Goal: Task Accomplishment & Management: Manage account settings

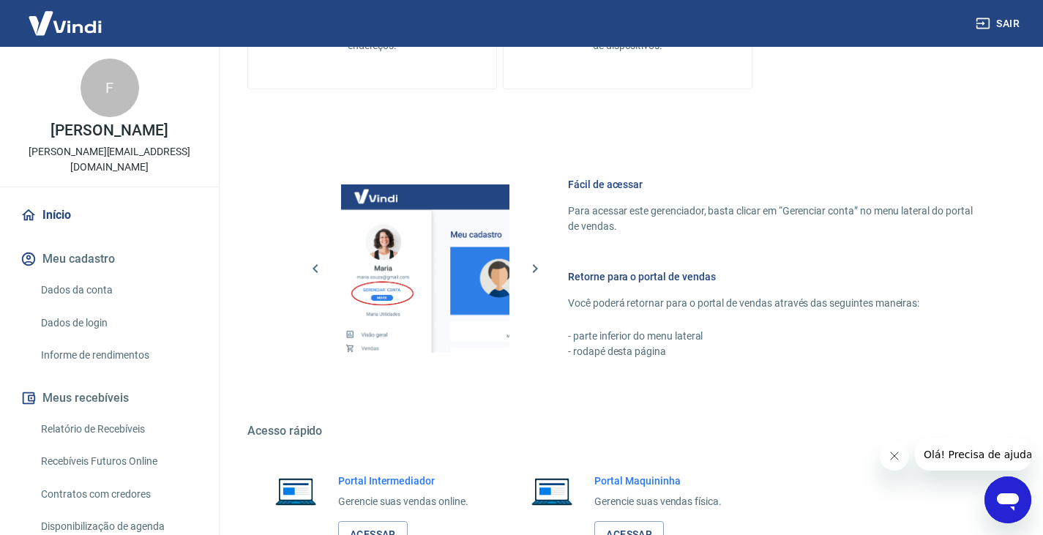
scroll to position [635, 0]
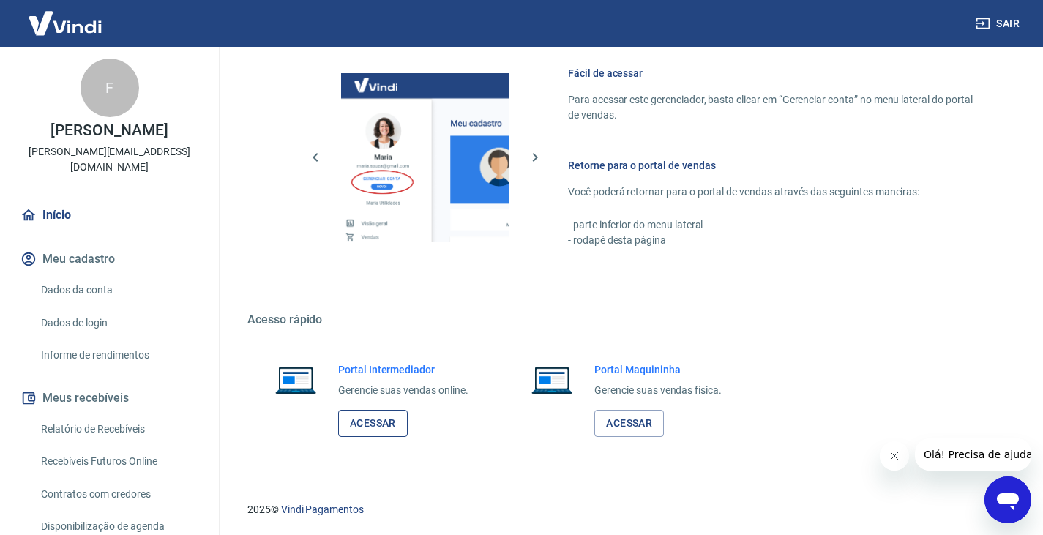
click at [375, 420] on link "Acessar" at bounding box center [373, 423] width 70 height 27
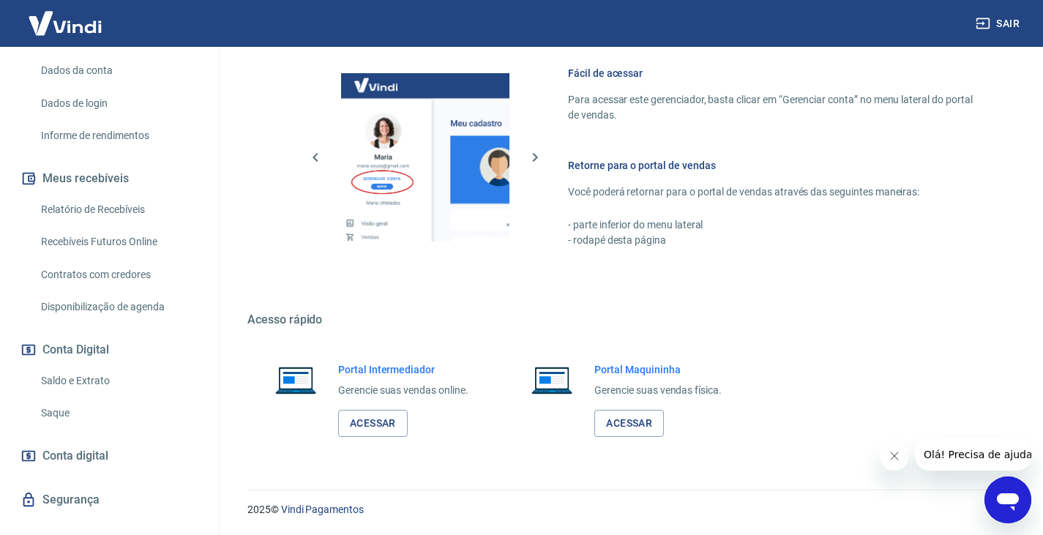
scroll to position [229, 0]
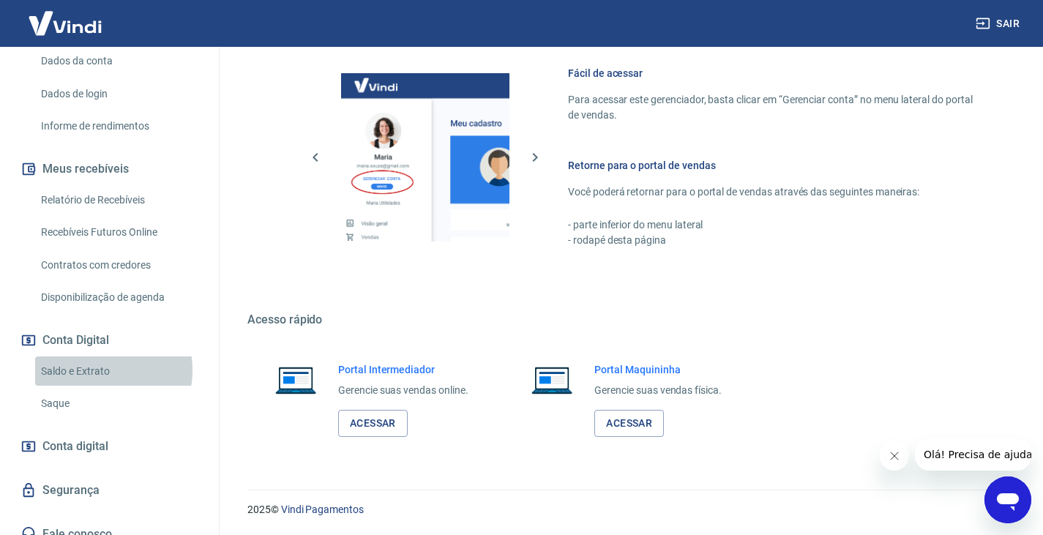
click at [86, 356] on link "Saldo e Extrato" at bounding box center [118, 371] width 166 height 30
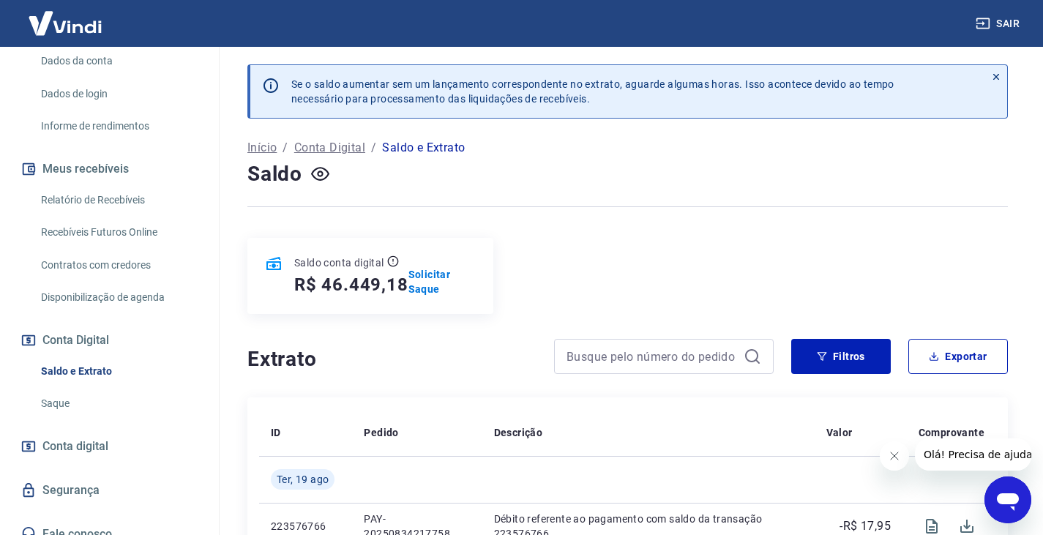
click at [374, 352] on h4 "Extrato" at bounding box center [391, 359] width 289 height 29
click at [852, 355] on button "Filtros" at bounding box center [841, 356] width 100 height 35
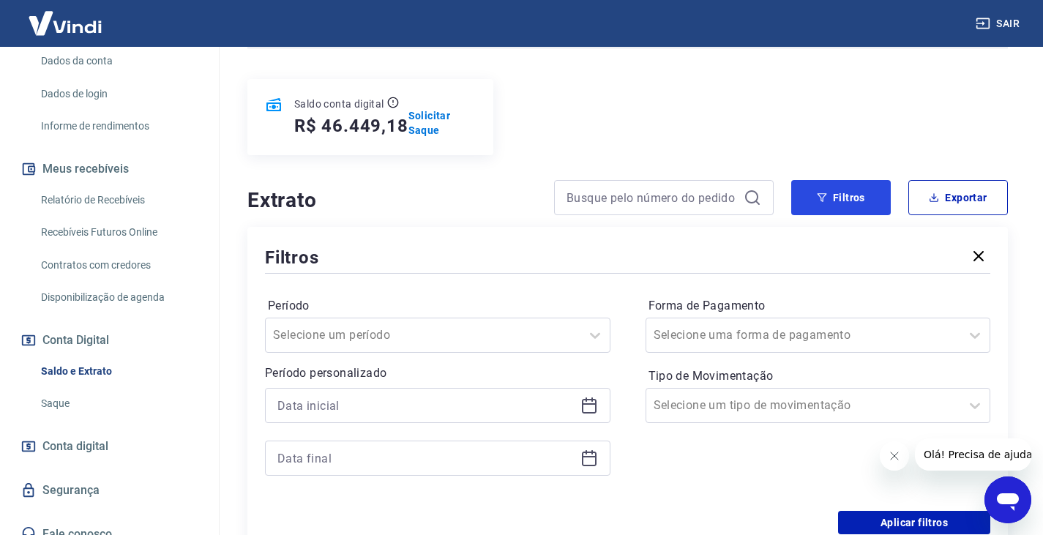
scroll to position [293, 0]
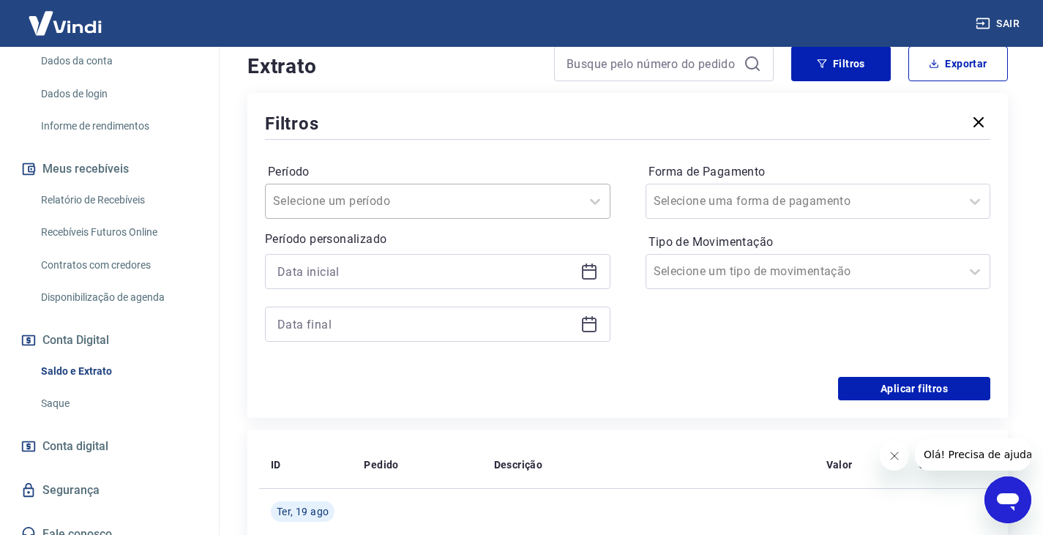
click at [345, 202] on input "Período" at bounding box center [347, 201] width 148 height 18
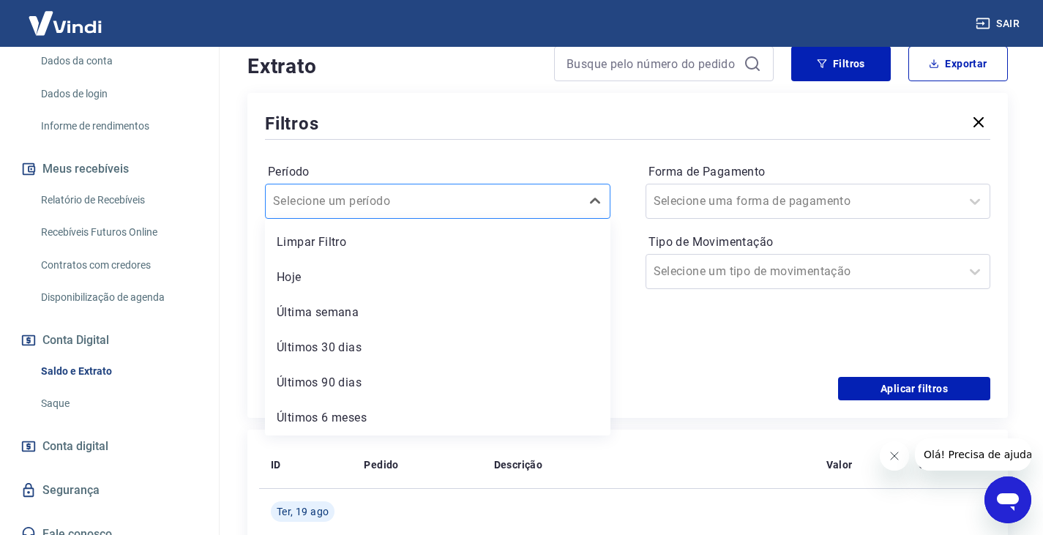
click at [437, 200] on div at bounding box center [423, 201] width 300 height 20
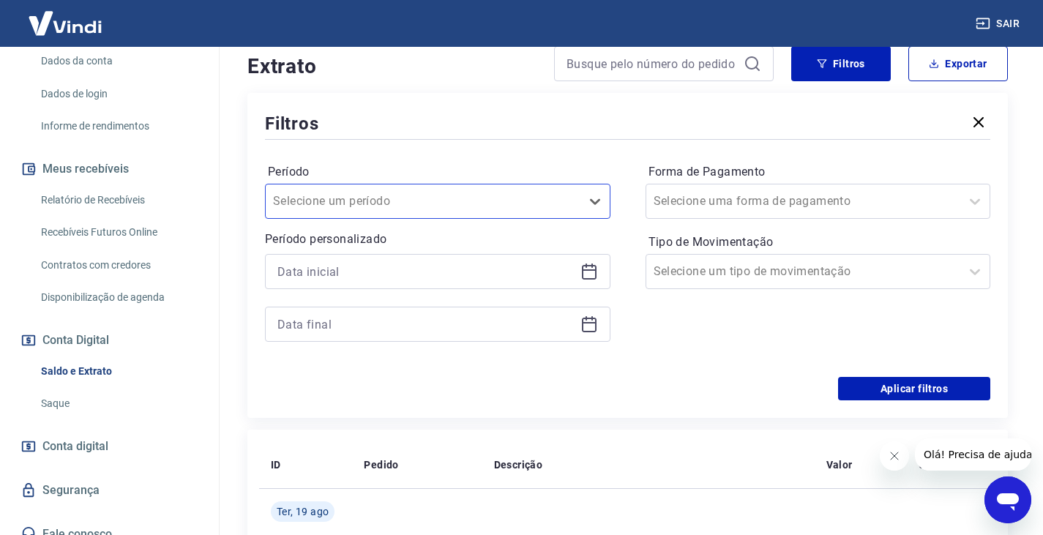
click at [589, 273] on icon at bounding box center [589, 272] width 18 height 18
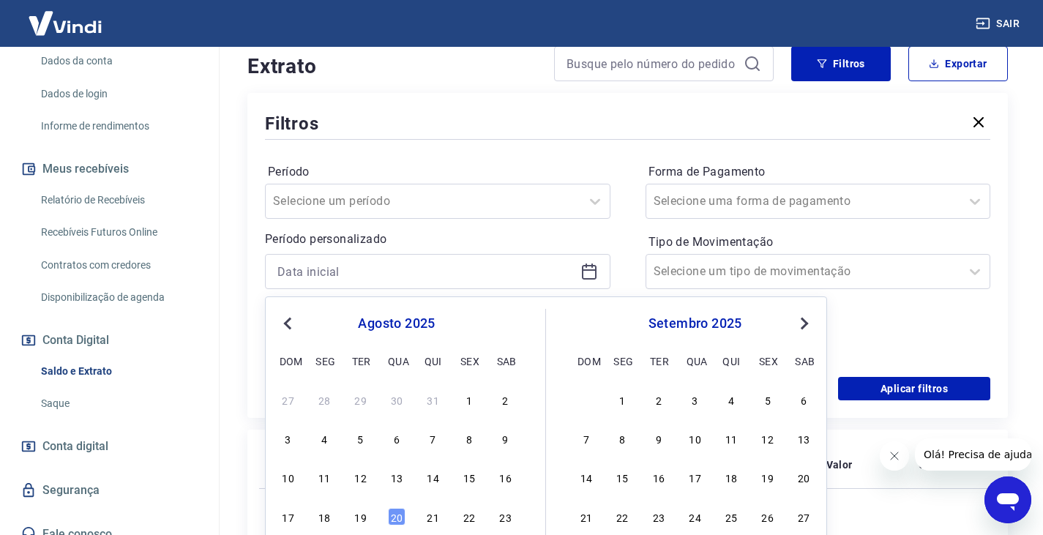
click at [283, 322] on button "Previous Month" at bounding box center [288, 324] width 18 height 18
click at [362, 399] on div "1" at bounding box center [361, 400] width 18 height 18
type input "[DATE]"
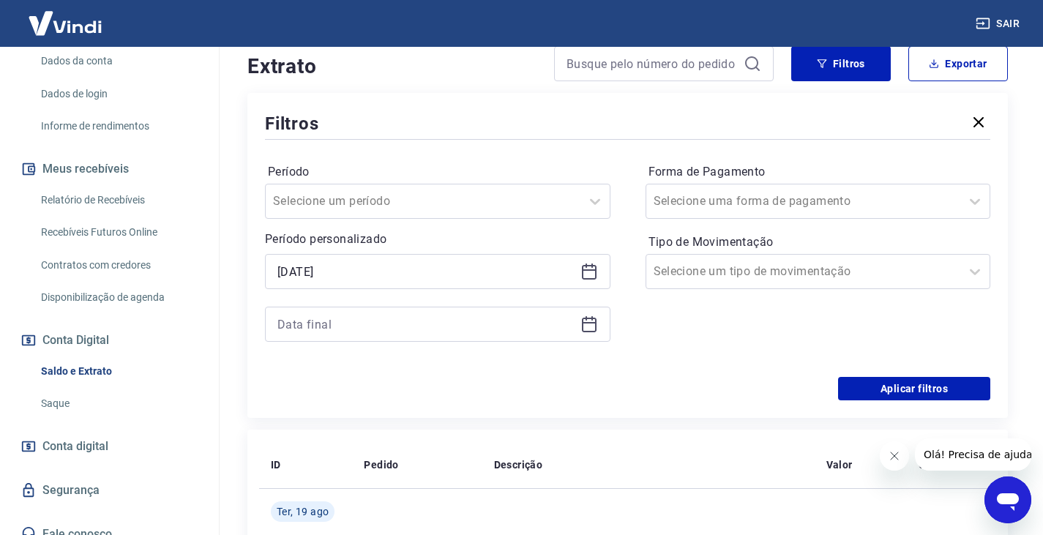
click at [583, 325] on icon at bounding box center [589, 324] width 18 height 18
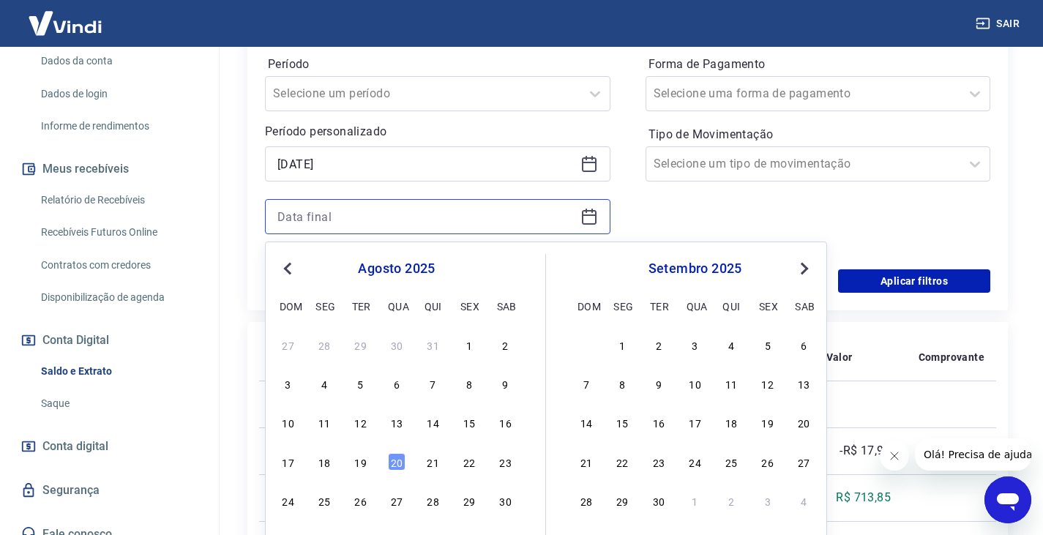
scroll to position [512, 0]
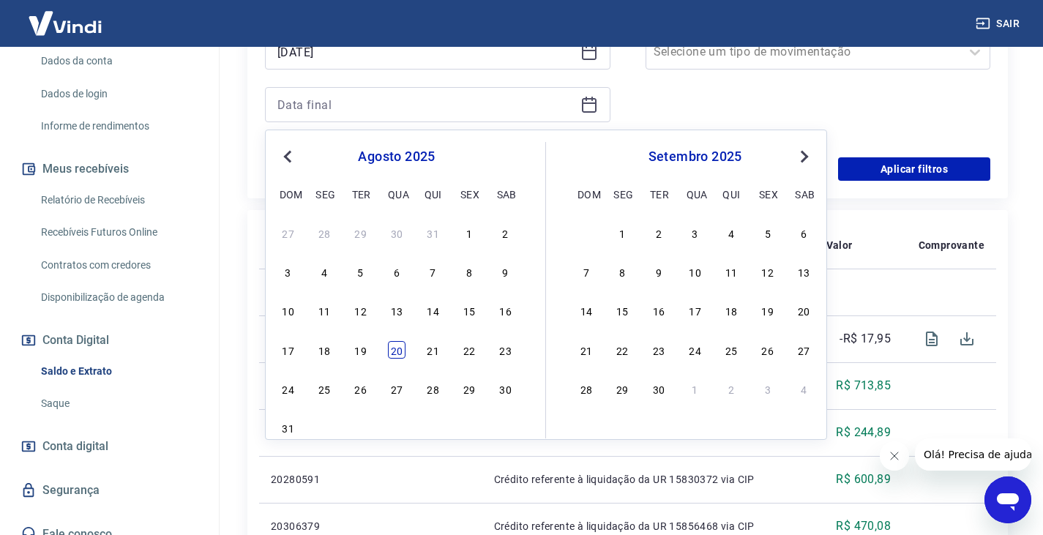
click at [394, 351] on div "20" at bounding box center [397, 350] width 18 height 18
type input "[DATE]"
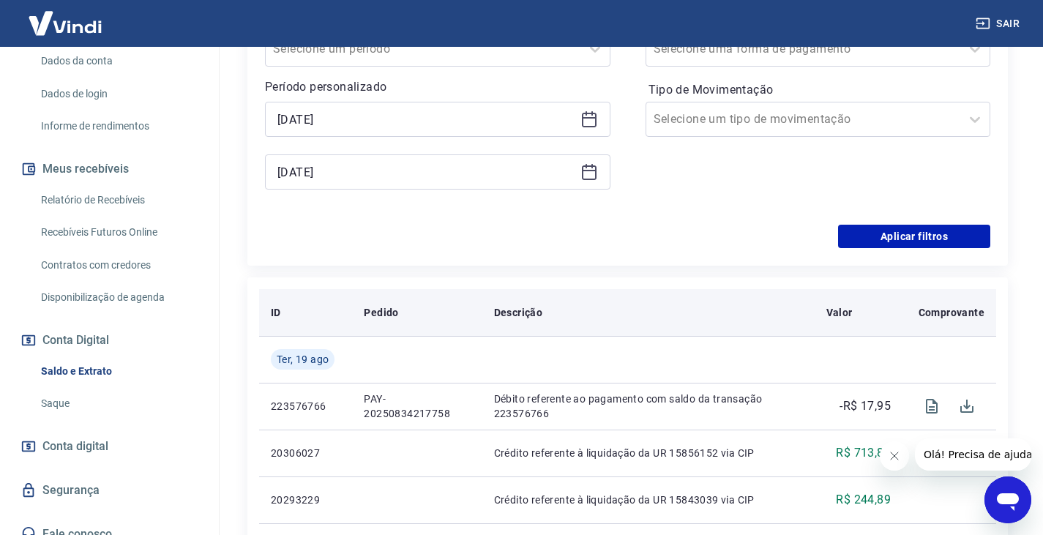
scroll to position [293, 0]
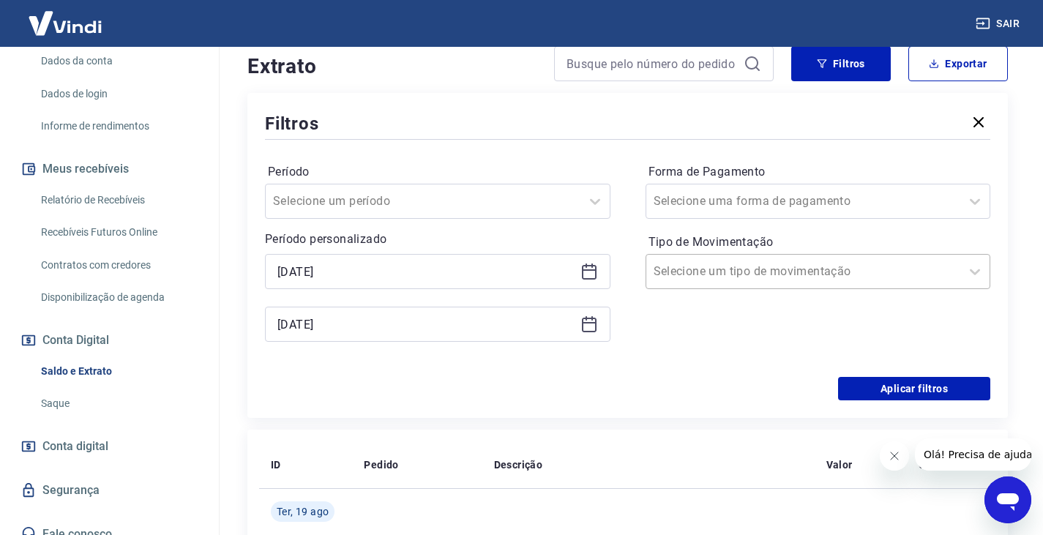
click at [708, 277] on input "Tipo de Movimentação" at bounding box center [728, 272] width 148 height 18
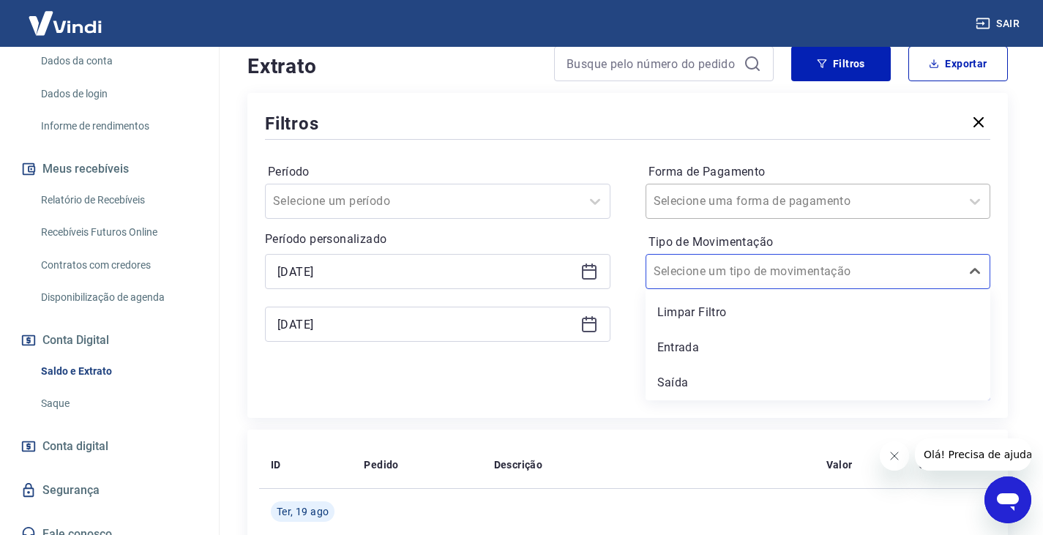
click at [738, 203] on input "Forma de Pagamento" at bounding box center [728, 201] width 148 height 18
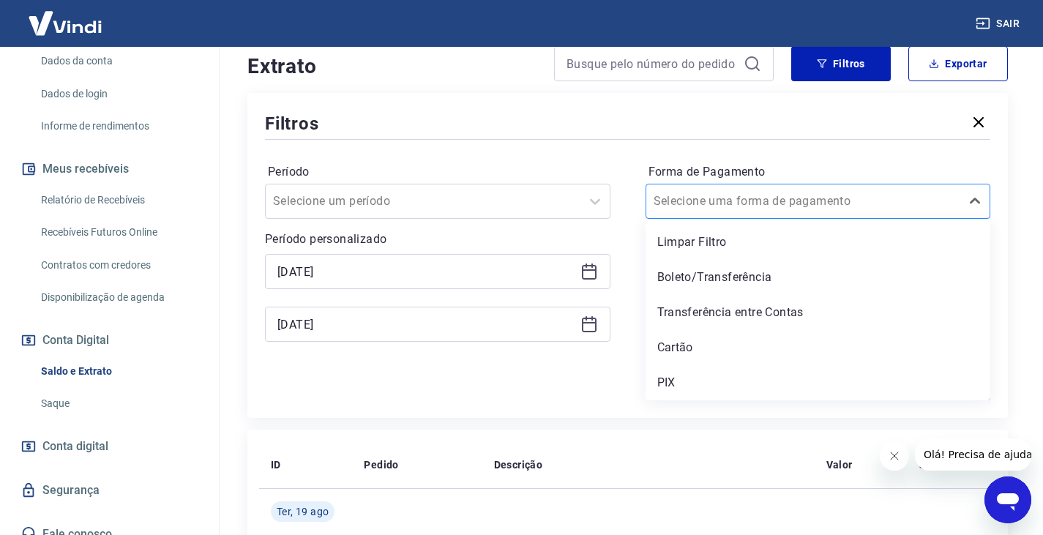
click at [738, 203] on input "Forma de Pagamento" at bounding box center [728, 201] width 148 height 18
click at [975, 124] on icon "button" at bounding box center [979, 122] width 18 height 18
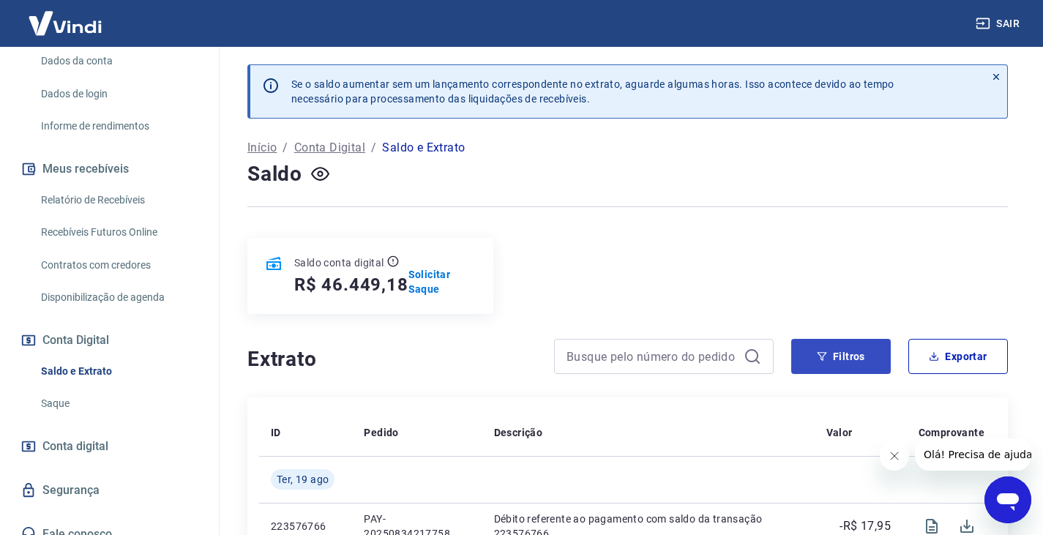
scroll to position [220, 0]
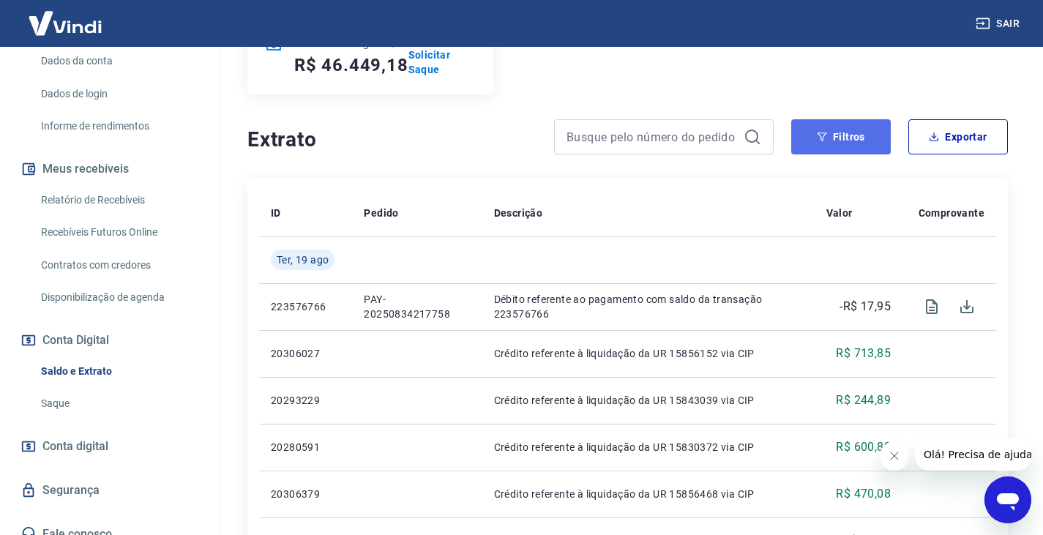
click at [828, 139] on button "Filtros" at bounding box center [841, 136] width 100 height 35
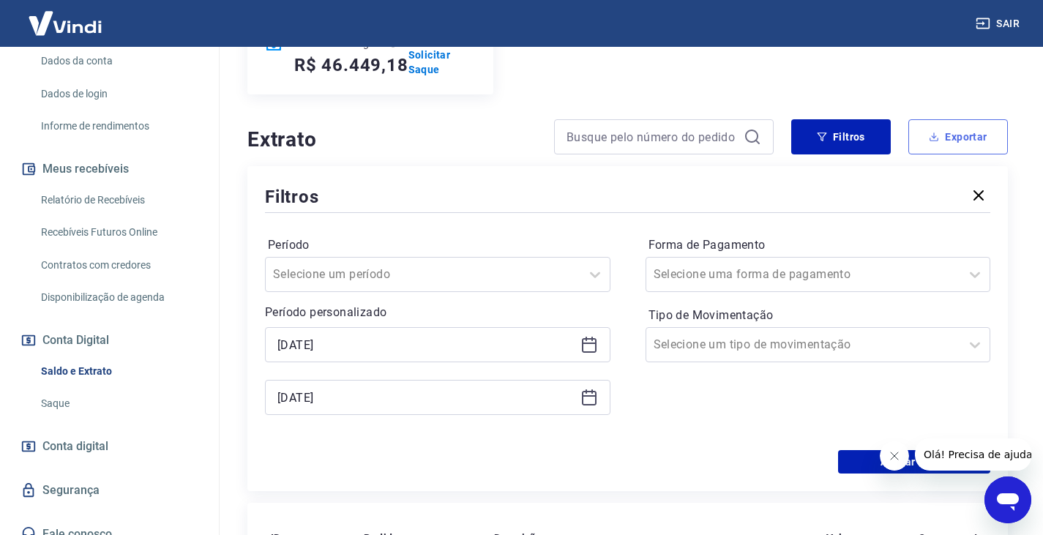
click at [948, 135] on button "Exportar" at bounding box center [958, 136] width 100 height 35
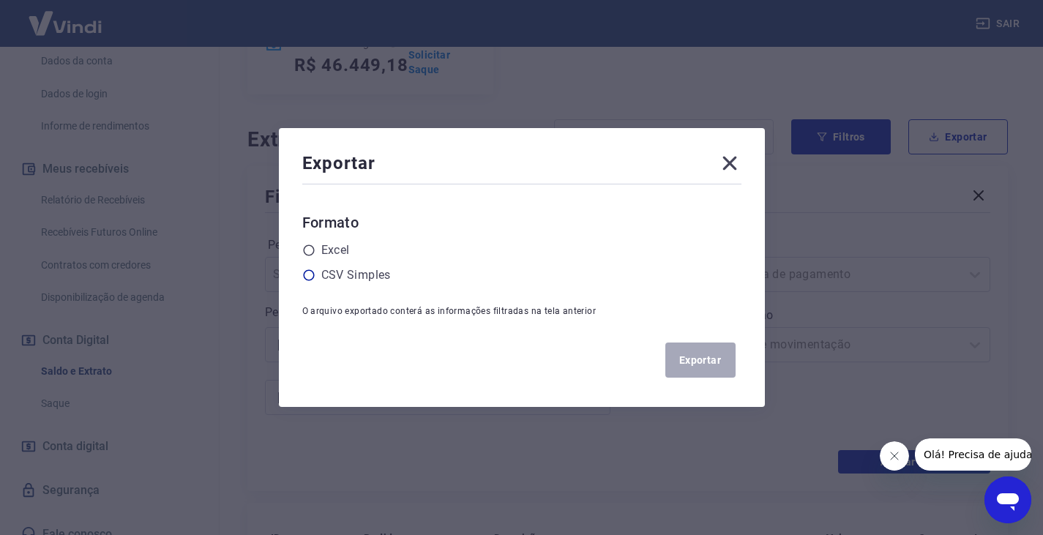
click at [311, 274] on icon at bounding box center [308, 275] width 13 height 13
click at [0, 0] on input "radio" at bounding box center [0, 0] width 0 height 0
click at [686, 362] on button "Exportar" at bounding box center [700, 360] width 70 height 35
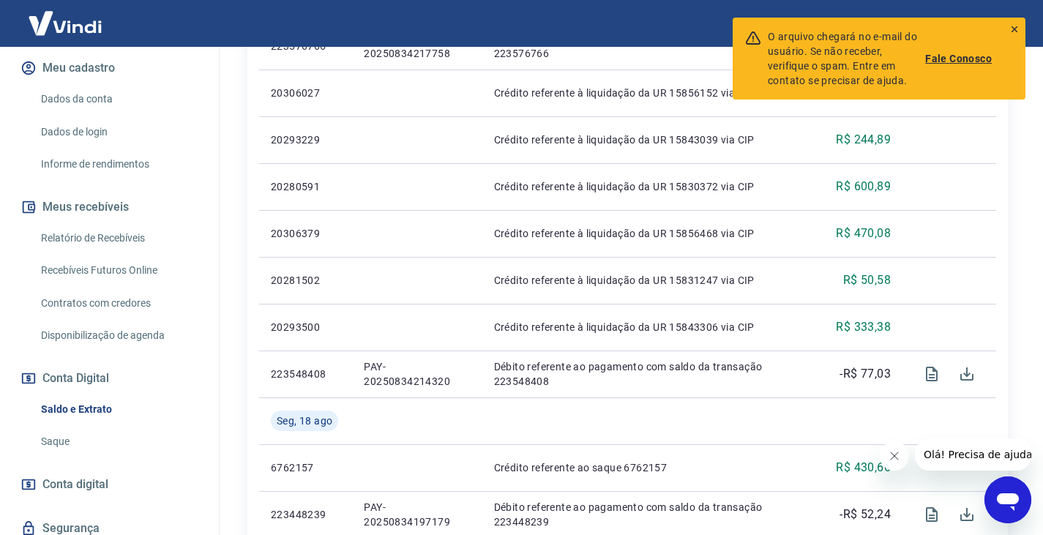
scroll to position [156, 0]
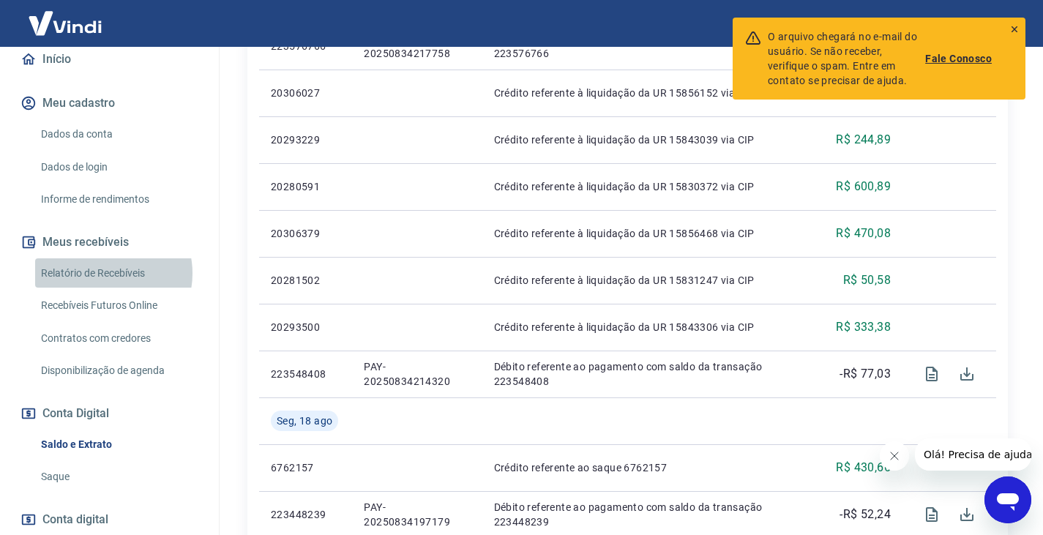
click at [107, 258] on link "Relatório de Recebíveis" at bounding box center [118, 273] width 166 height 30
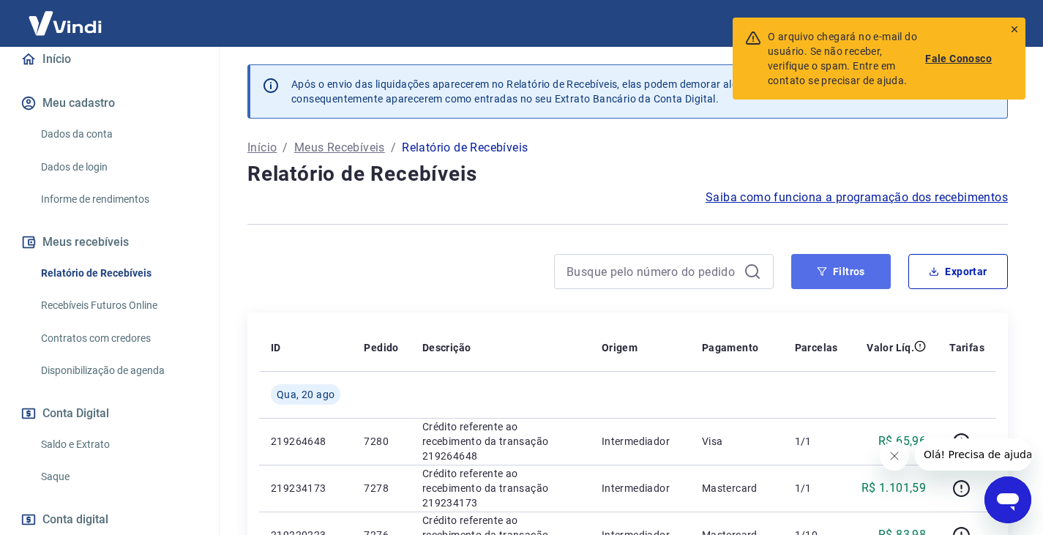
click at [858, 266] on button "Filtros" at bounding box center [841, 271] width 100 height 35
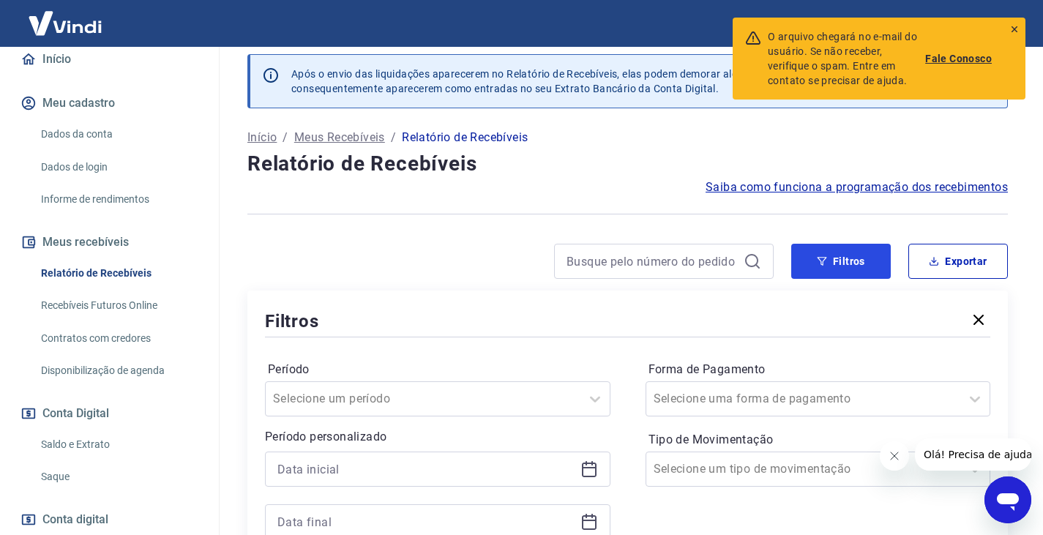
scroll to position [146, 0]
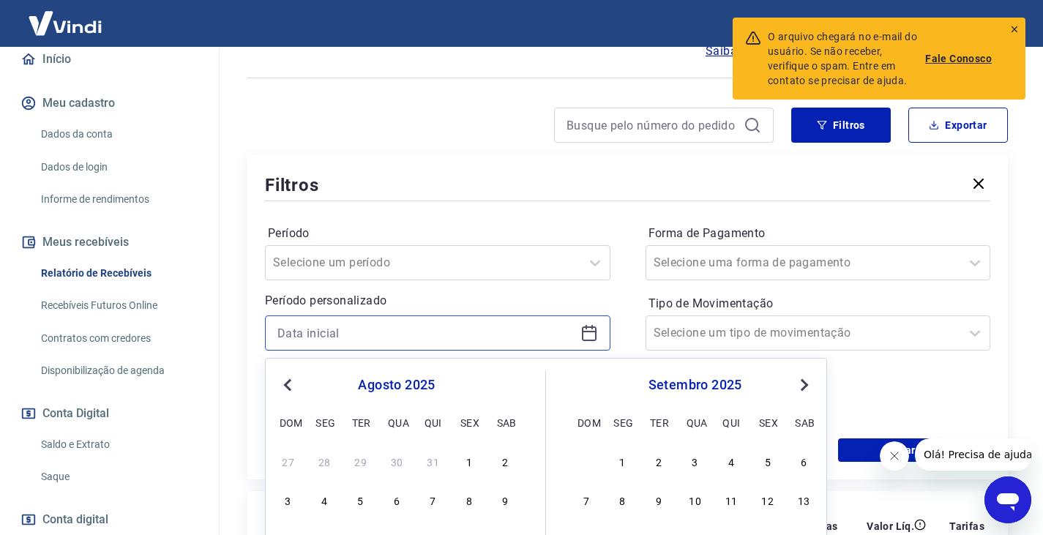
click at [353, 333] on input at bounding box center [425, 333] width 297 height 22
click at [293, 381] on button "Previous Month" at bounding box center [288, 385] width 18 height 18
click at [360, 456] on div "1" at bounding box center [361, 461] width 18 height 18
type input "[DATE]"
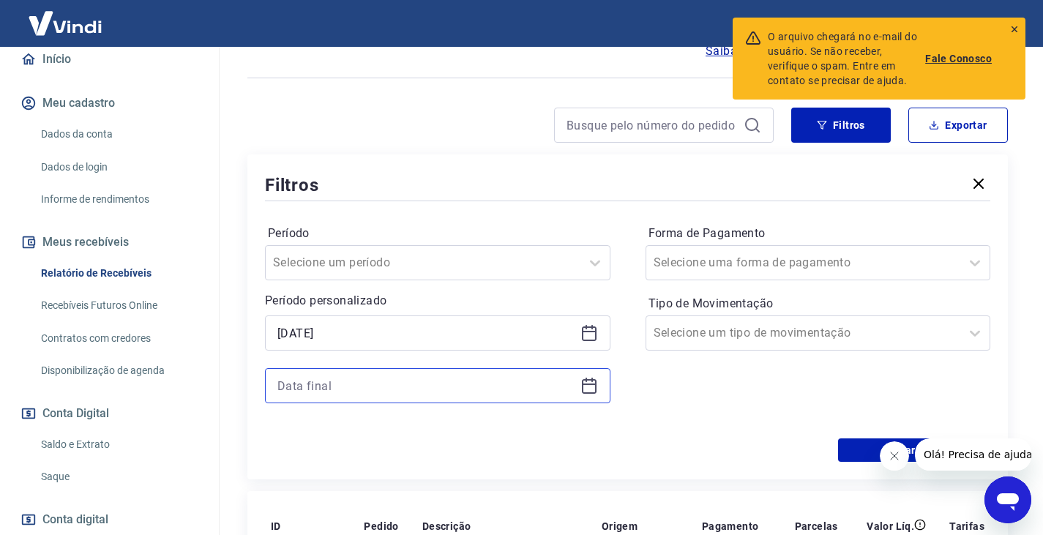
click at [386, 389] on input at bounding box center [425, 386] width 297 height 22
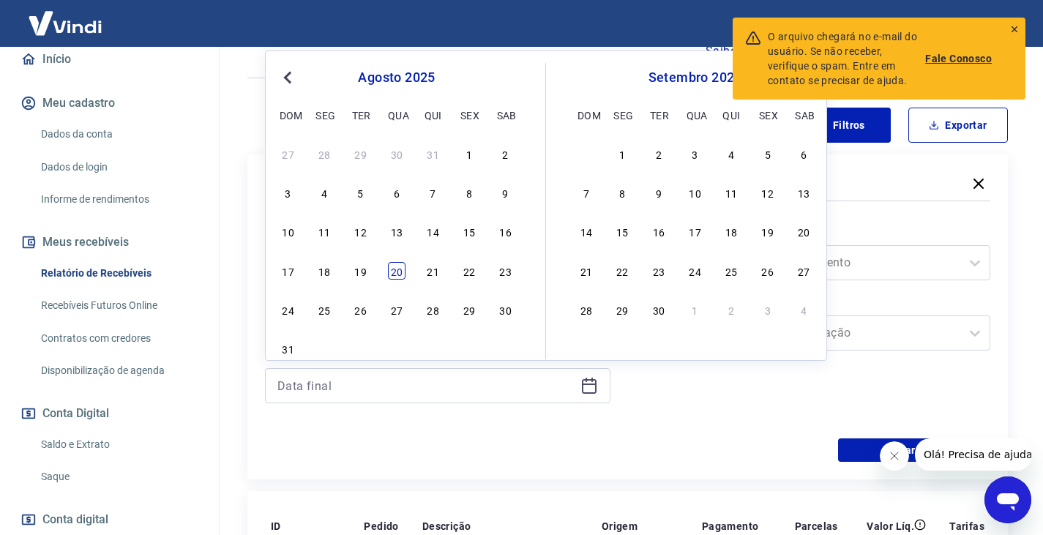
click at [393, 273] on div "20" at bounding box center [397, 271] width 18 height 18
type input "[DATE]"
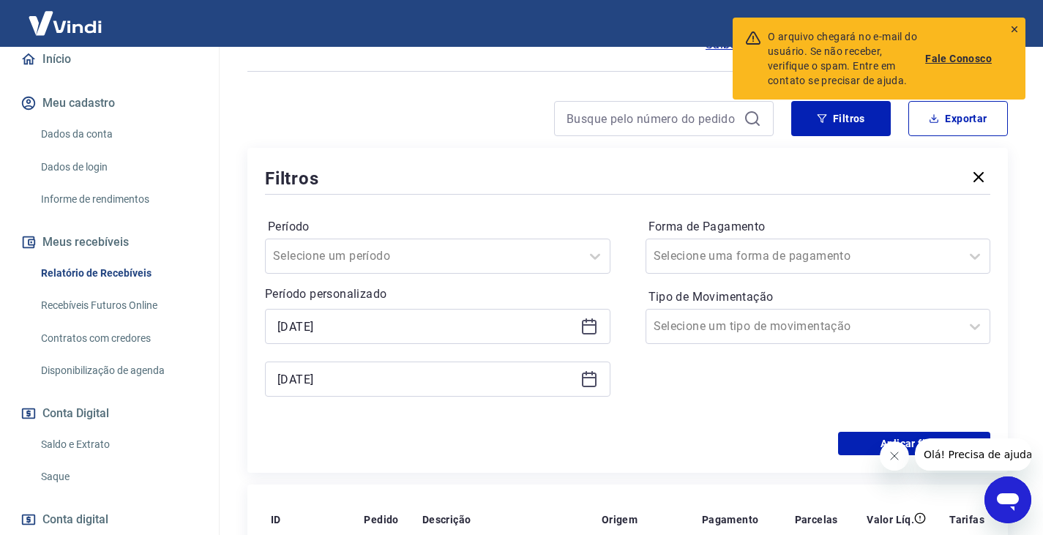
scroll to position [220, 0]
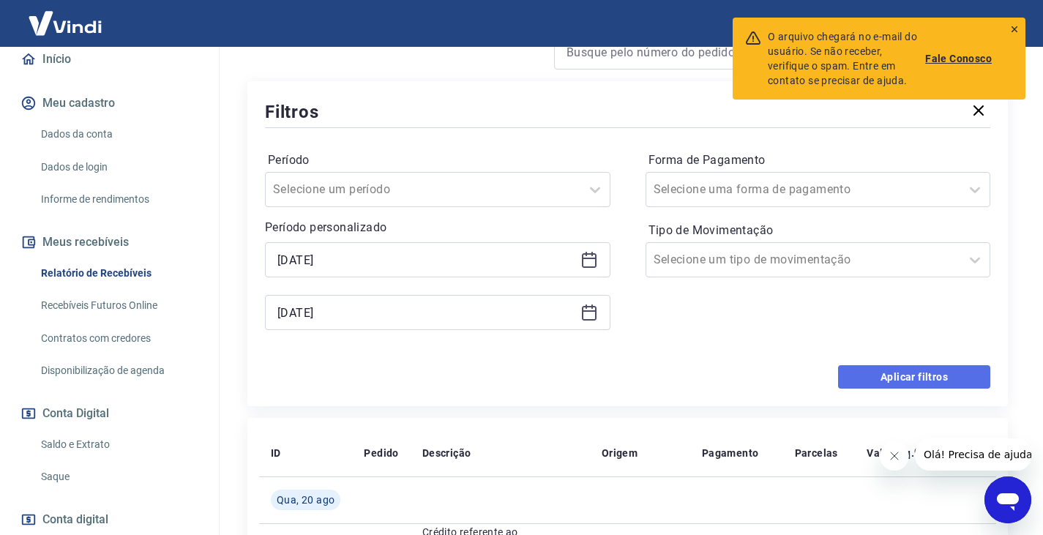
click at [872, 370] on button "Aplicar filtros" at bounding box center [914, 376] width 152 height 23
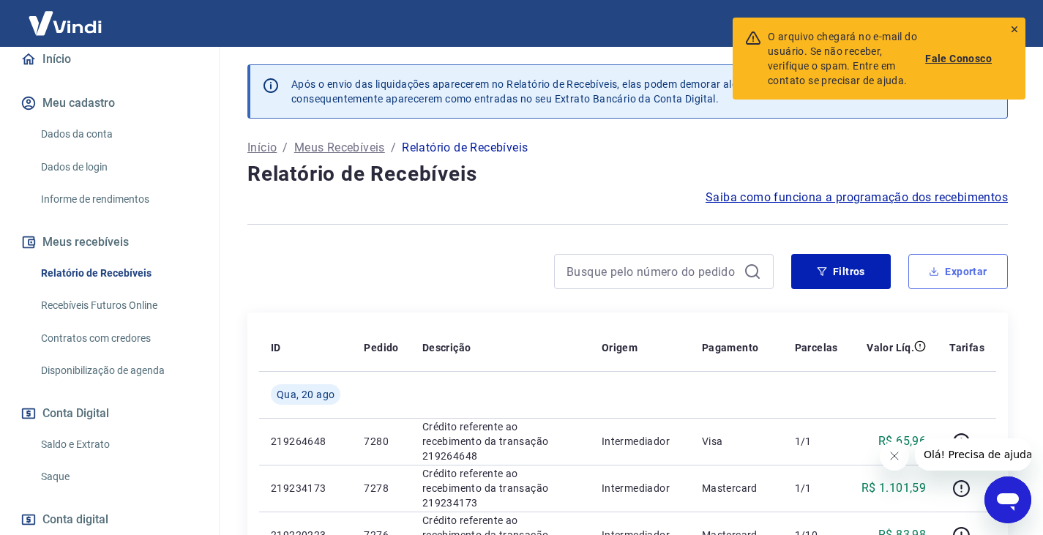
click at [964, 266] on button "Exportar" at bounding box center [958, 271] width 100 height 35
type input "[DATE]"
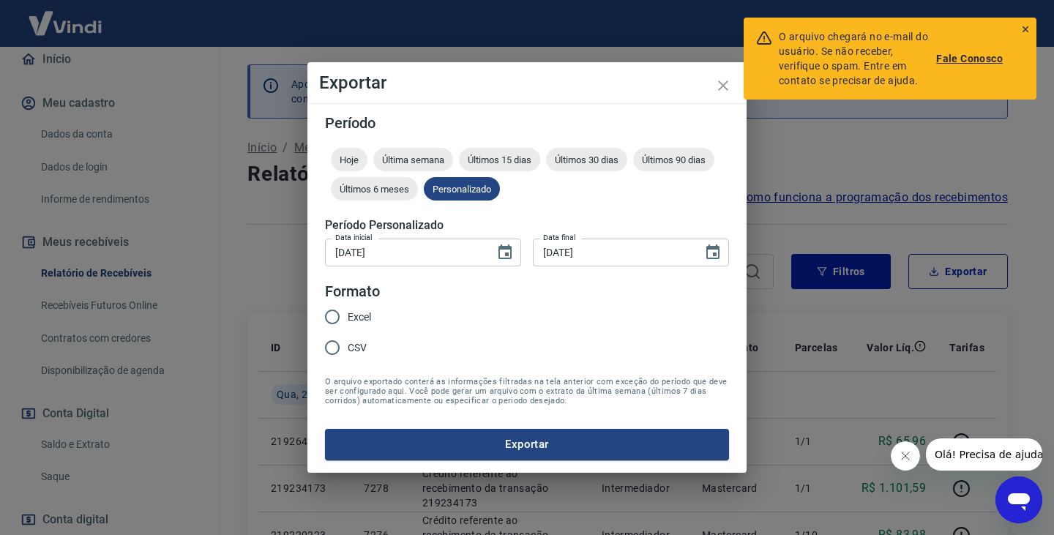
click at [332, 312] on input "Excel" at bounding box center [332, 317] width 31 height 31
radio input "true"
click at [476, 443] on button "Exportar" at bounding box center [527, 444] width 404 height 31
